Goal: Information Seeking & Learning: Learn about a topic

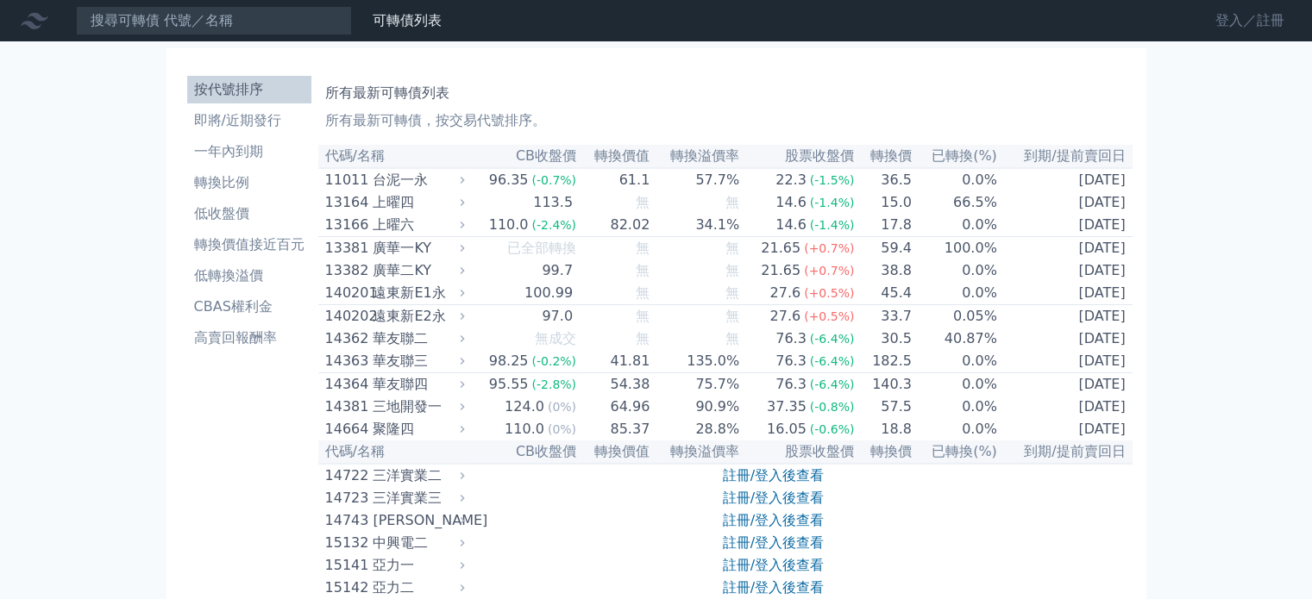
click at [1231, 27] on link "登入／註冊" at bounding box center [1249, 21] width 97 height 28
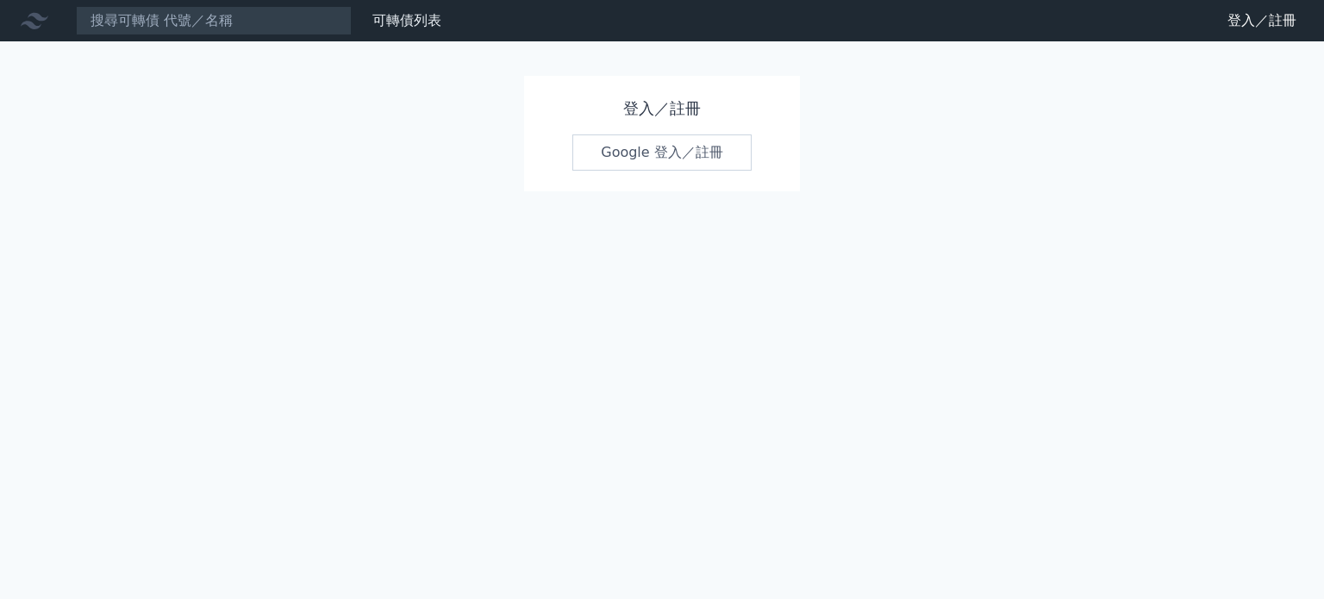
click at [661, 160] on link "Google 登入／註冊" at bounding box center [662, 153] width 179 height 36
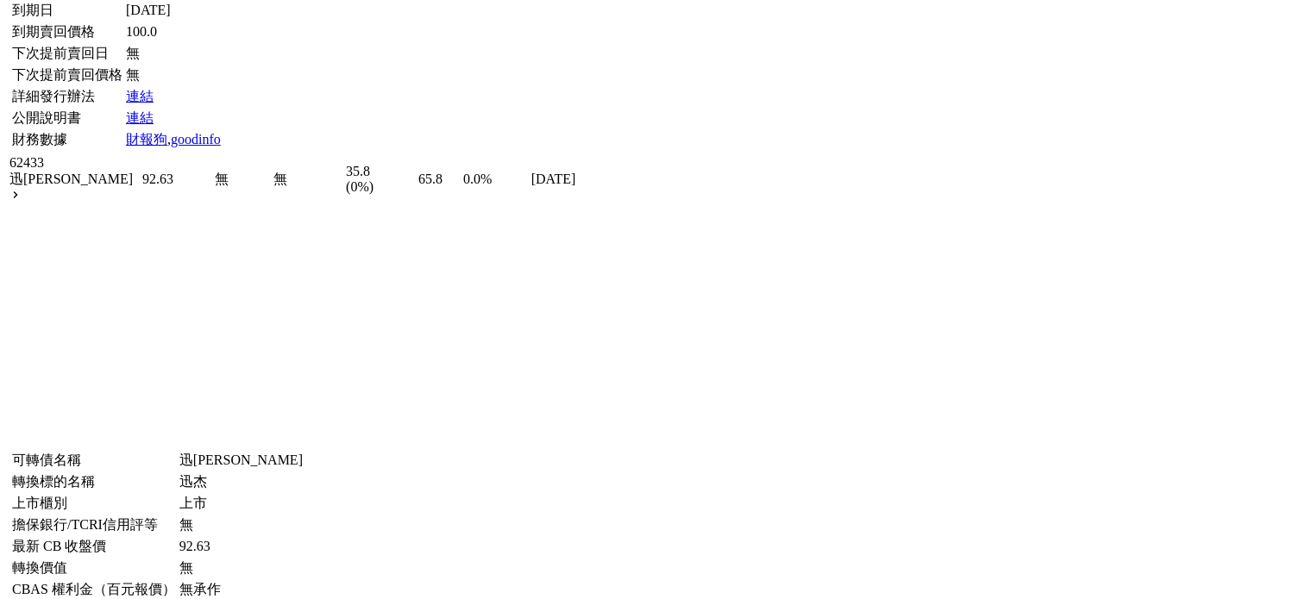
scroll to position [5001, 0]
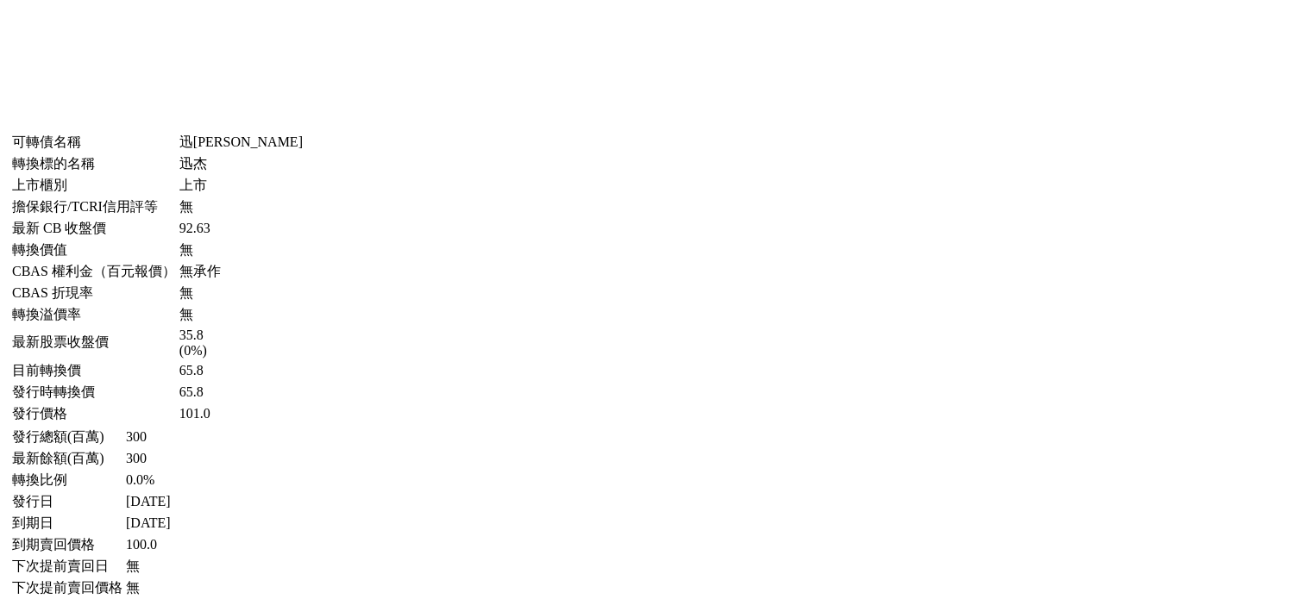
scroll to position [5260, 0]
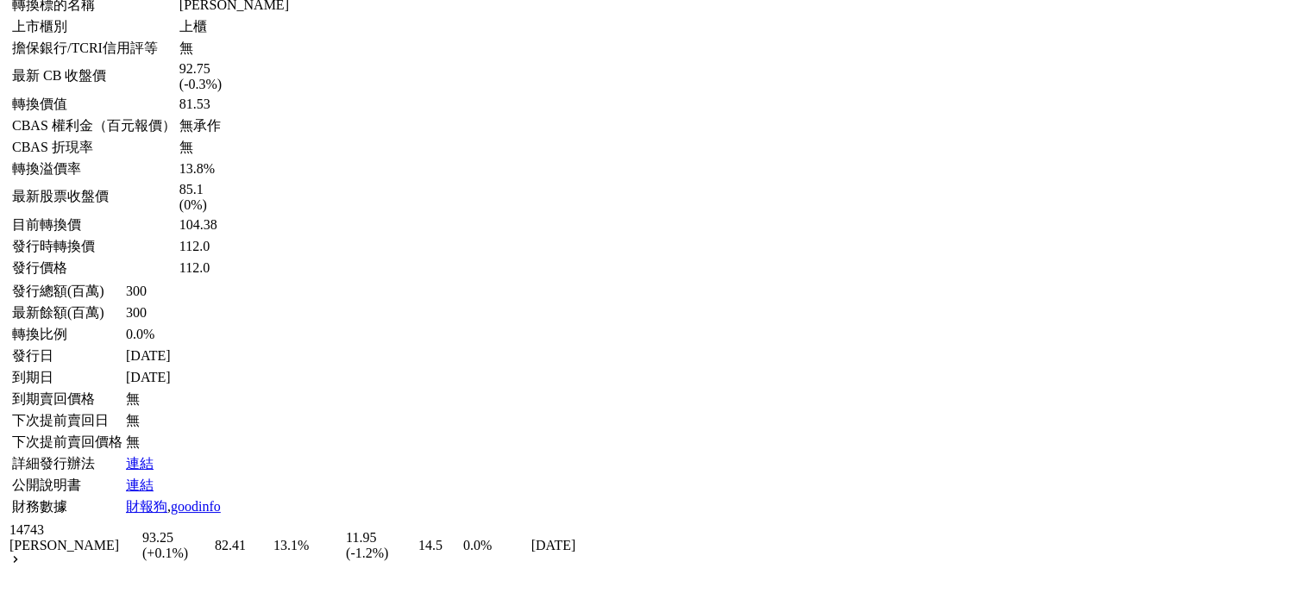
scroll to position [6295, 0]
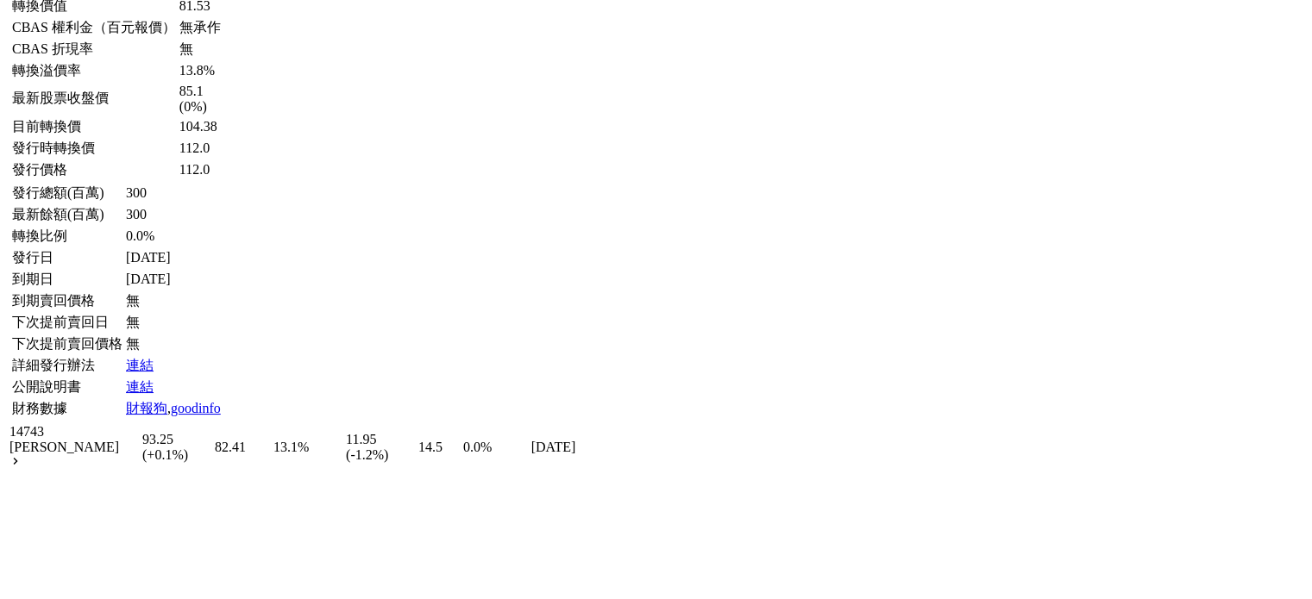
scroll to position [6467, 0]
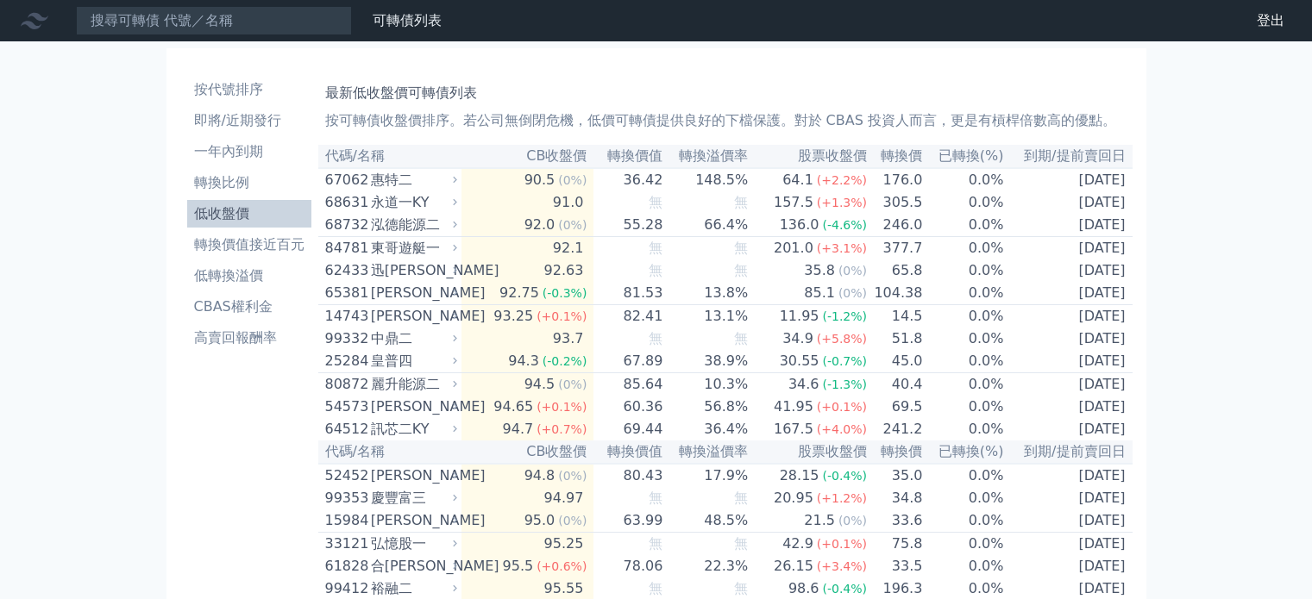
scroll to position [6467, 0]
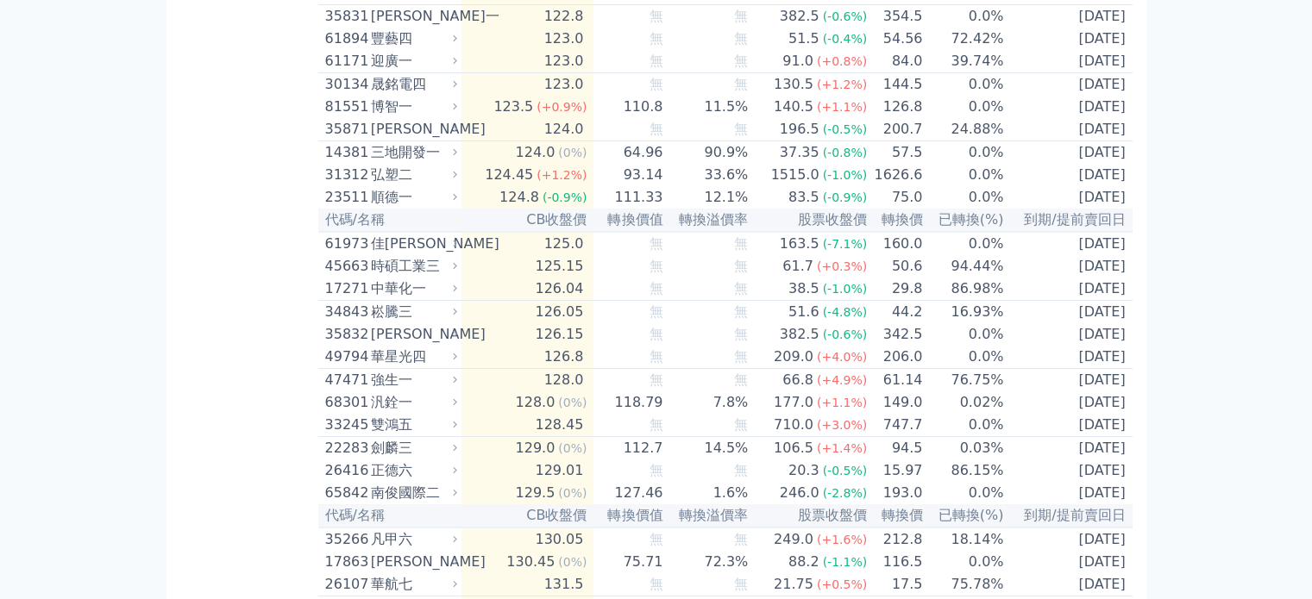
scroll to position [6295, 0]
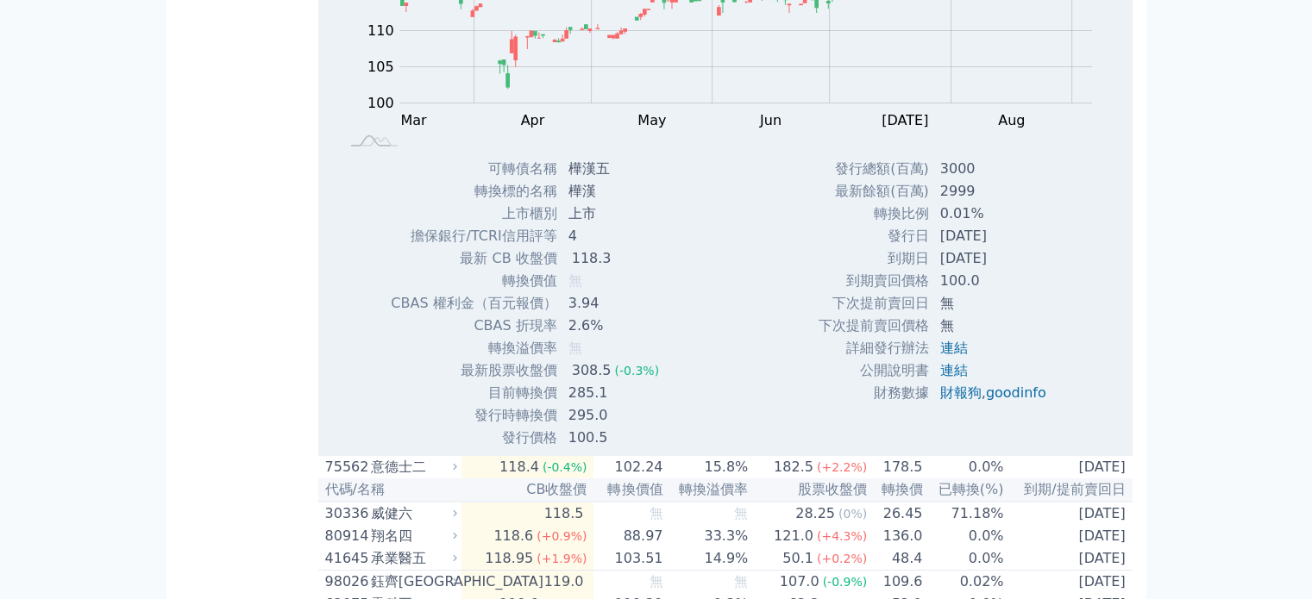
scroll to position [6122, 0]
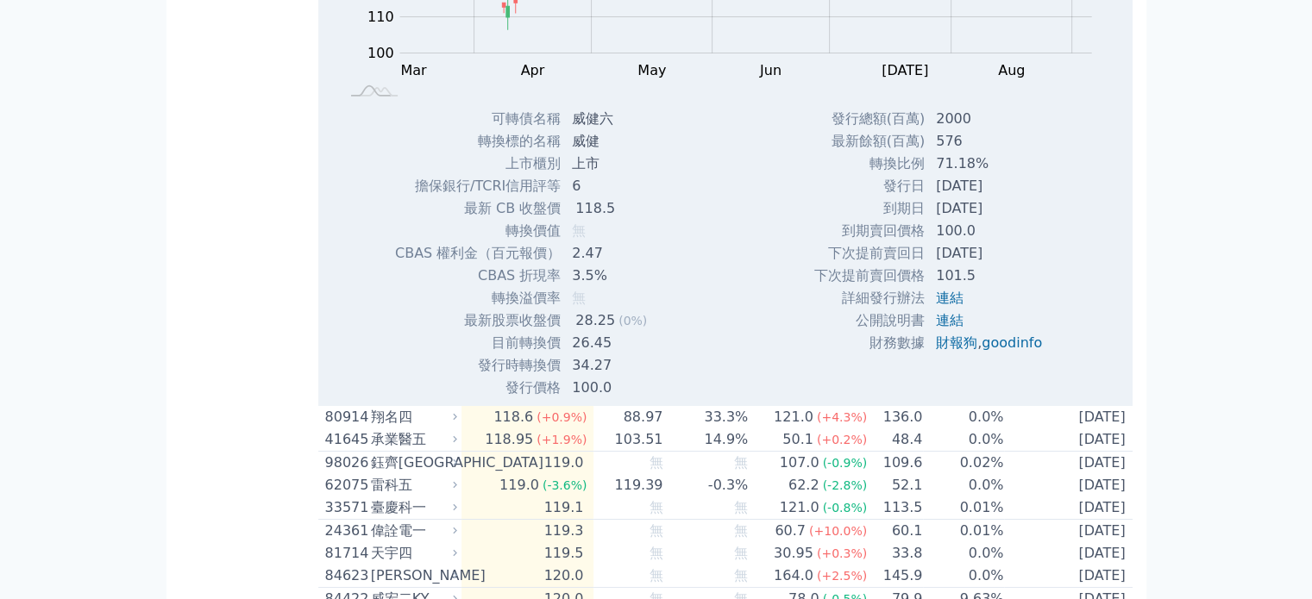
scroll to position [6208, 0]
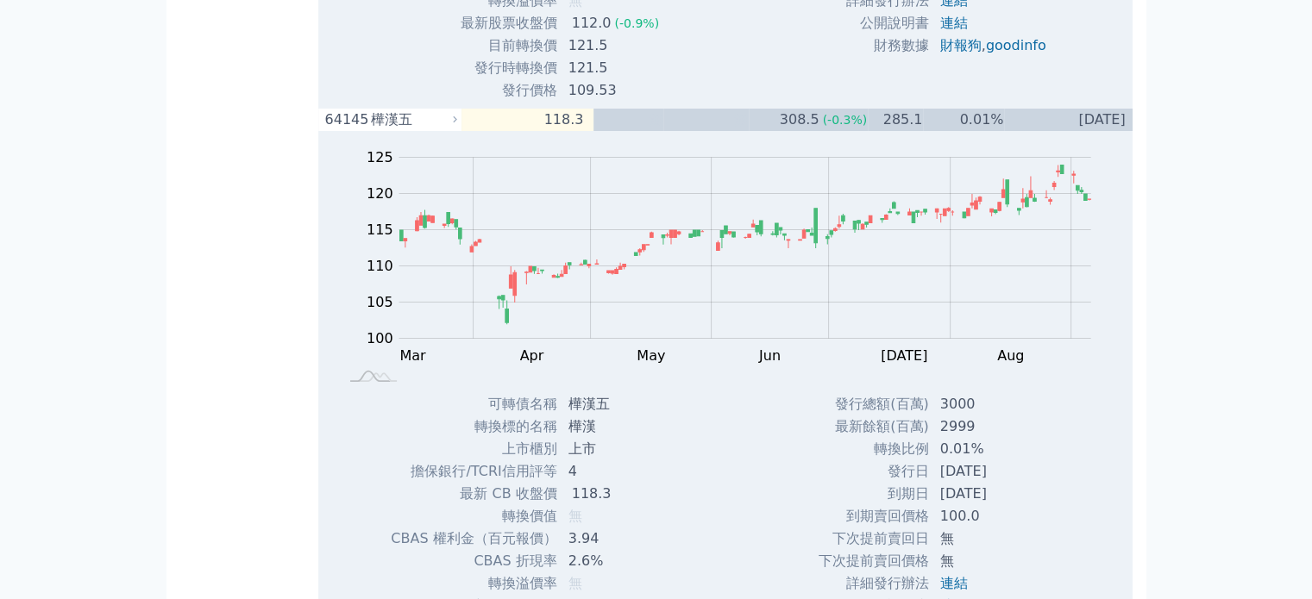
scroll to position [6122, 0]
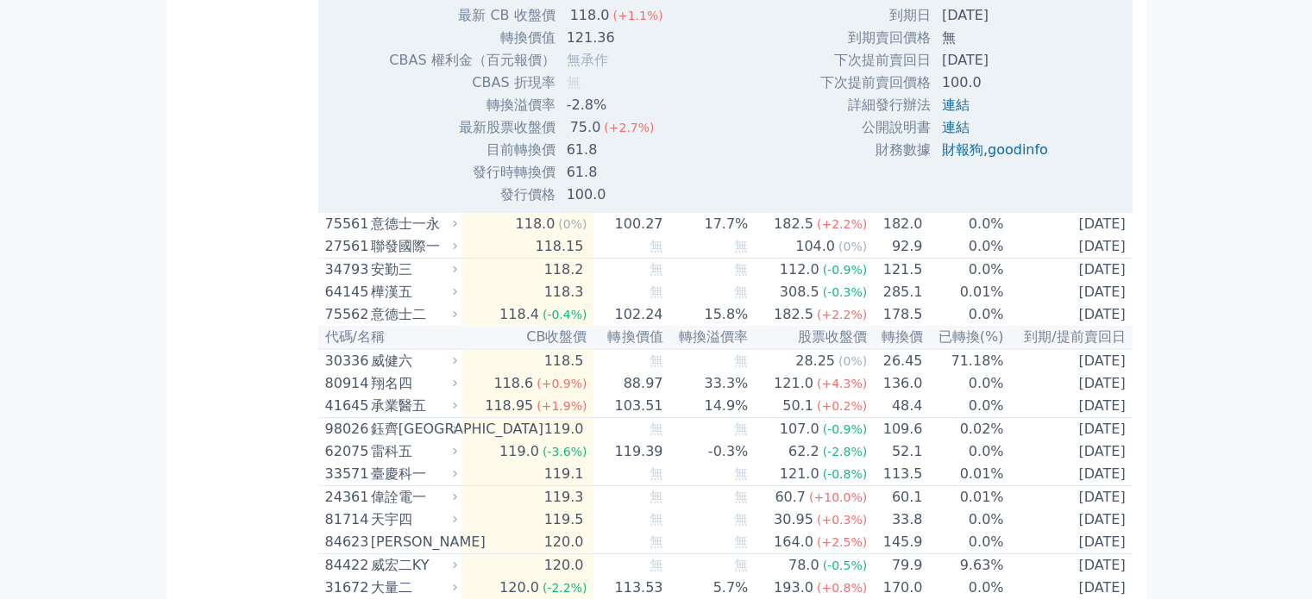
scroll to position [6208, 0]
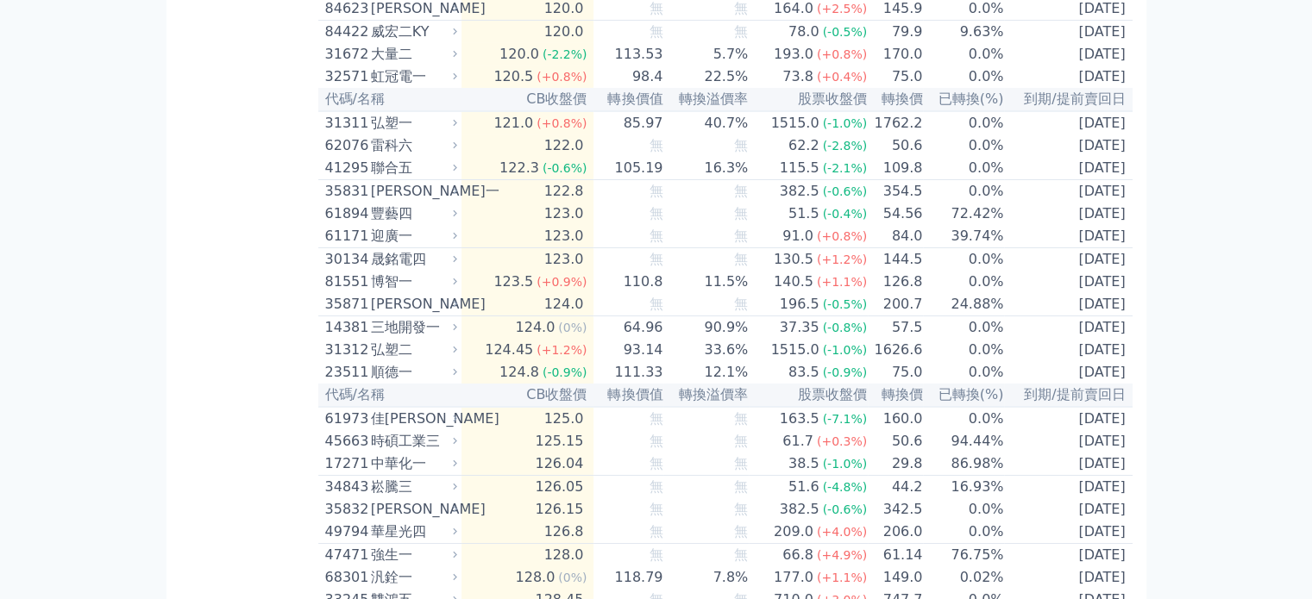
scroll to position [6295, 0]
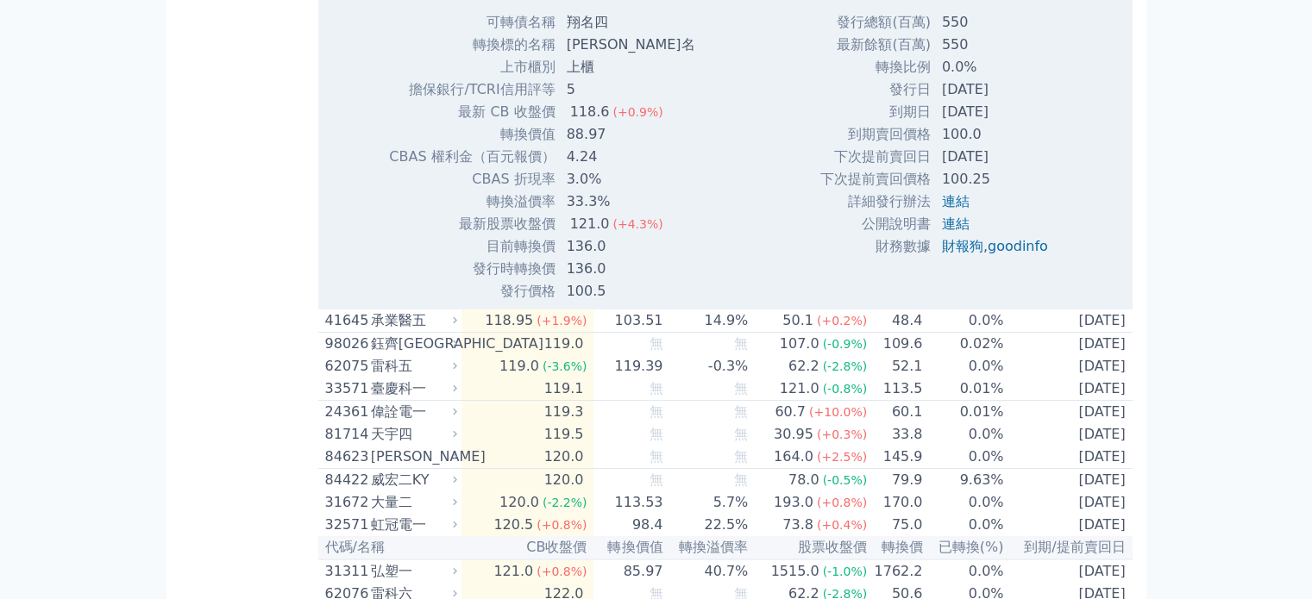
scroll to position [6381, 0]
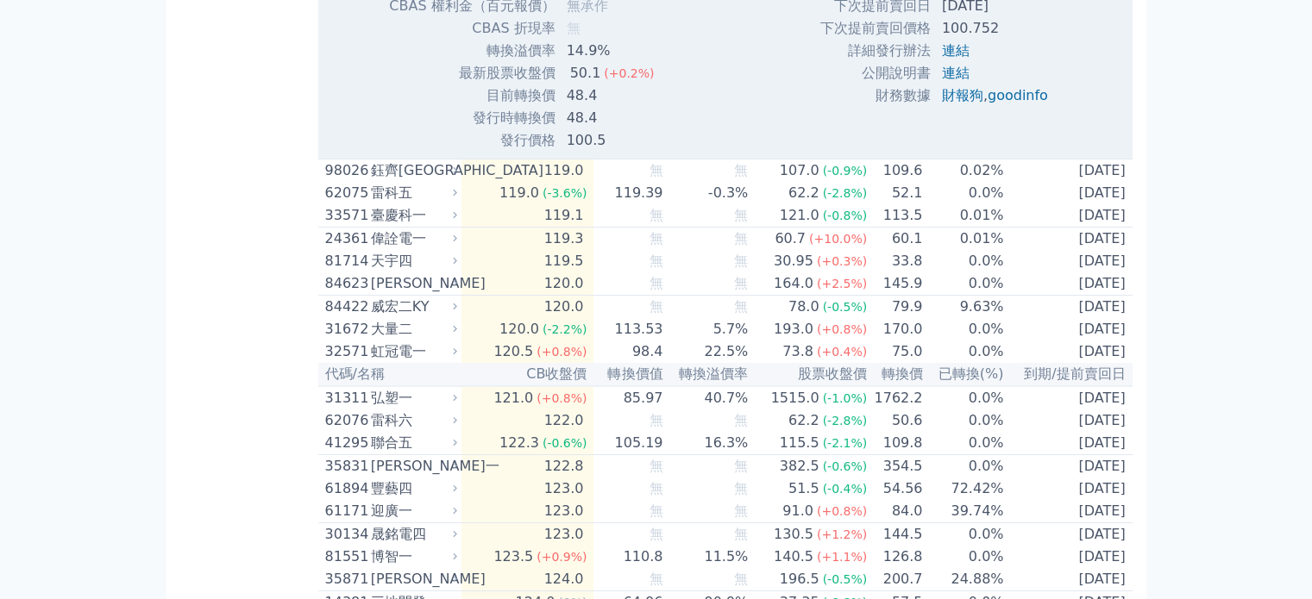
scroll to position [6467, 0]
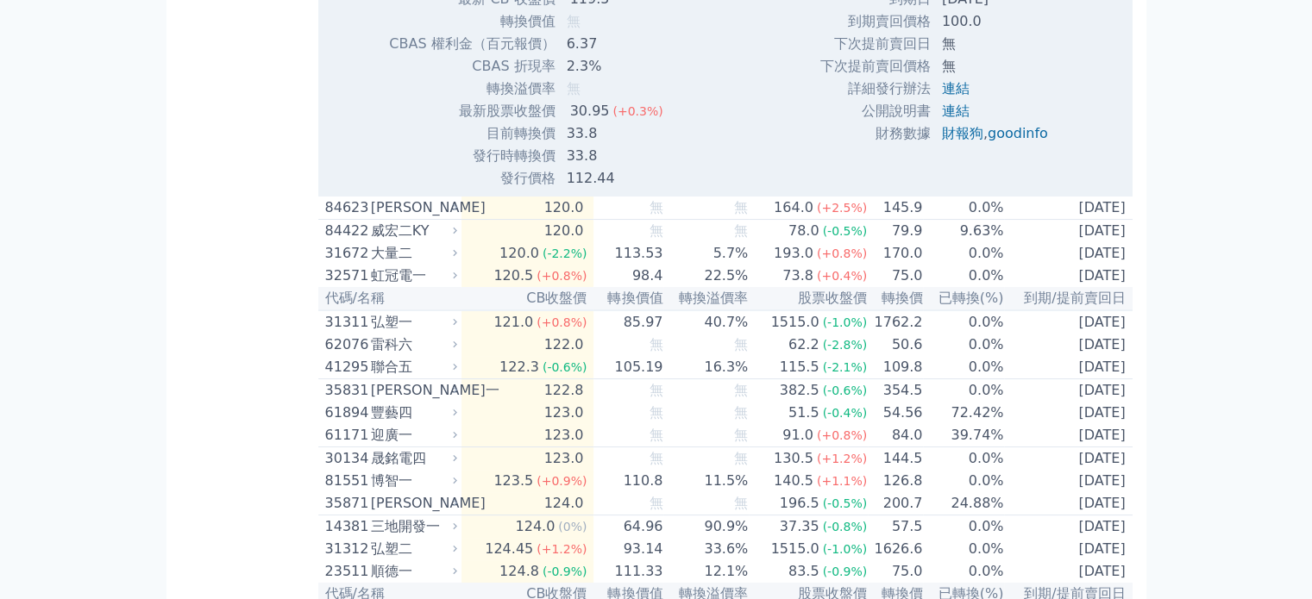
scroll to position [6639, 0]
